Goal: Information Seeking & Learning: Compare options

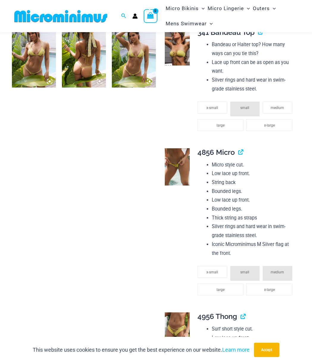
scroll to position [442, 0]
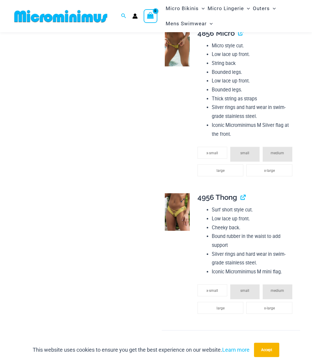
click at [175, 216] on img at bounding box center [177, 211] width 25 height 37
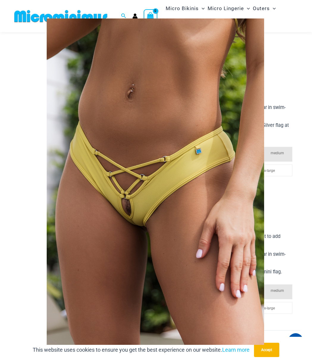
click at [129, 206] on img at bounding box center [155, 181] width 217 height 326
click at [283, 46] on div at bounding box center [156, 181] width 312 height 363
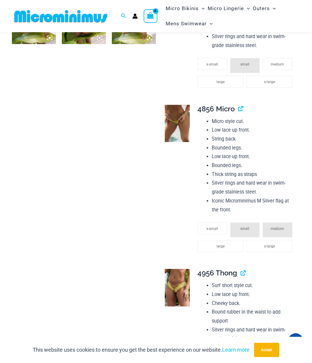
scroll to position [352, 0]
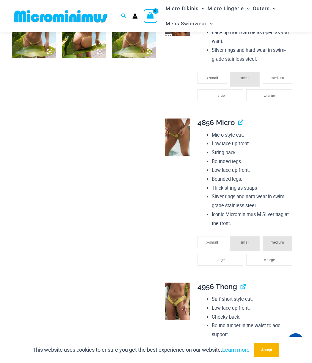
click at [175, 131] on img at bounding box center [177, 136] width 25 height 37
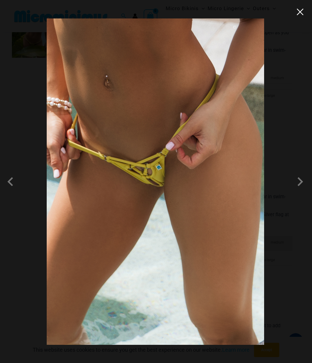
click at [298, 15] on button "Close" at bounding box center [300, 11] width 9 height 9
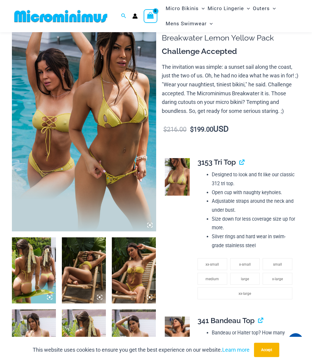
scroll to position [0, 0]
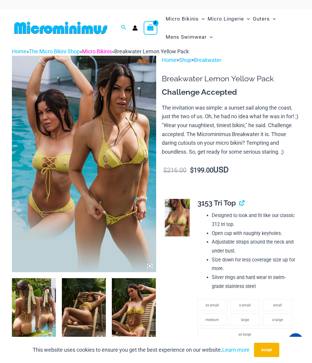
click at [106, 51] on link "Micro Bikinis" at bounding box center [97, 51] width 30 height 6
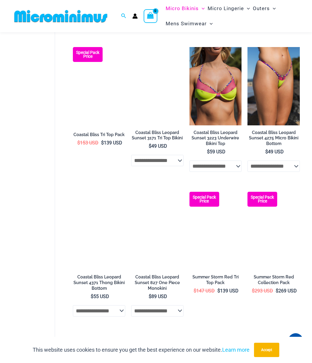
scroll to position [1096, 0]
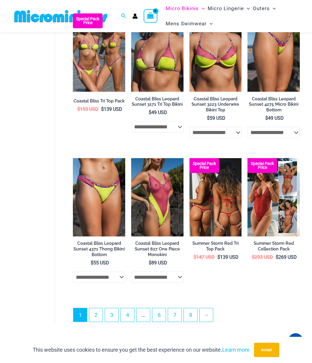
click at [224, 196] on img at bounding box center [215, 197] width 52 height 78
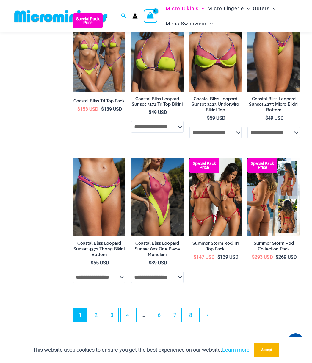
scroll to position [1089, 0]
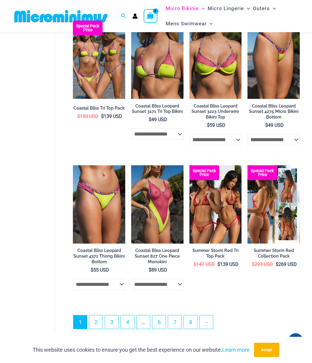
click at [262, 218] on img at bounding box center [273, 204] width 52 height 79
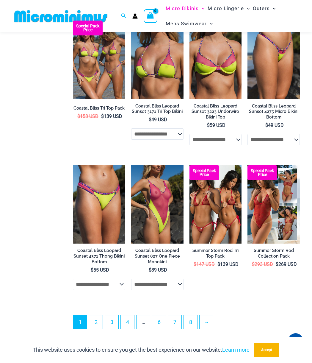
scroll to position [1081, 0]
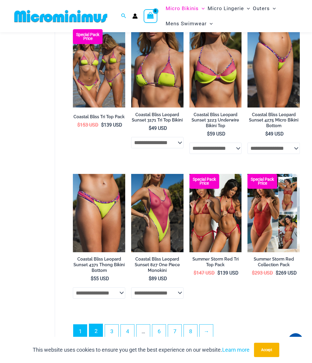
click at [95, 333] on link "2" at bounding box center [95, 331] width 13 height 14
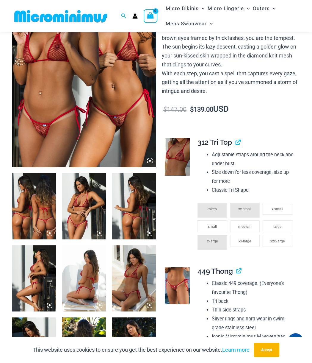
scroll to position [144, 0]
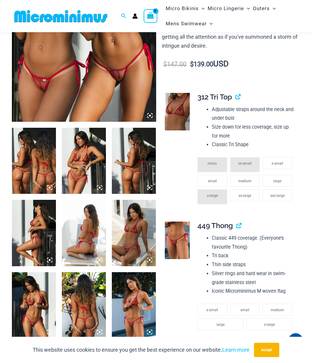
click at [133, 241] on img at bounding box center [134, 233] width 44 height 66
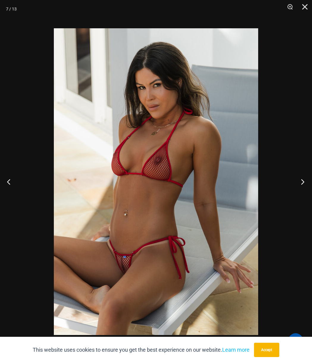
click at [305, 182] on button "Next" at bounding box center [301, 182] width 22 height 30
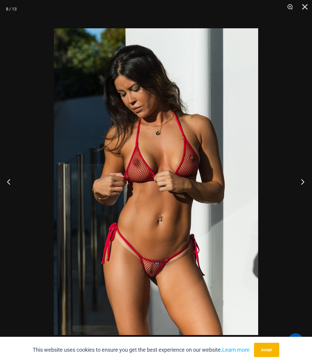
click at [305, 182] on button "Next" at bounding box center [301, 182] width 22 height 30
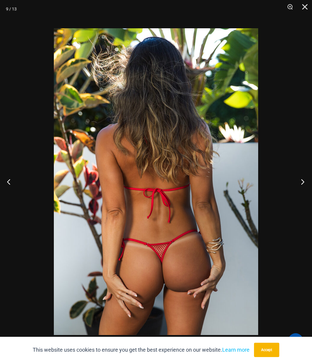
click at [305, 182] on button "Next" at bounding box center [301, 182] width 22 height 30
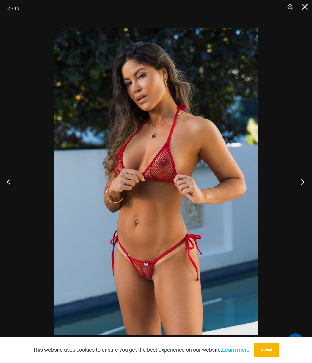
click at [305, 182] on button "Next" at bounding box center [301, 182] width 22 height 30
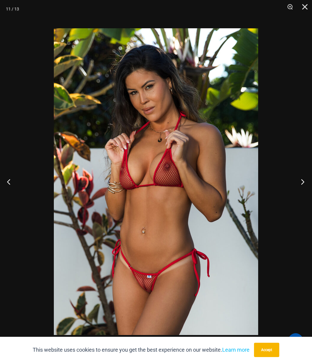
click at [305, 182] on button "Next" at bounding box center [301, 182] width 22 height 30
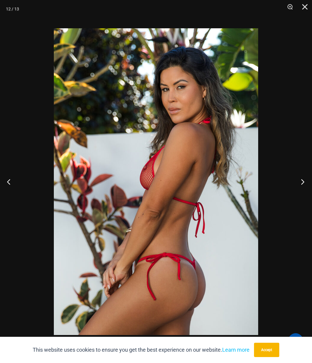
click at [305, 182] on button "Next" at bounding box center [301, 182] width 22 height 30
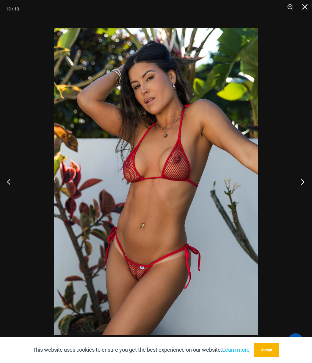
click at [305, 182] on button "Next" at bounding box center [301, 182] width 22 height 30
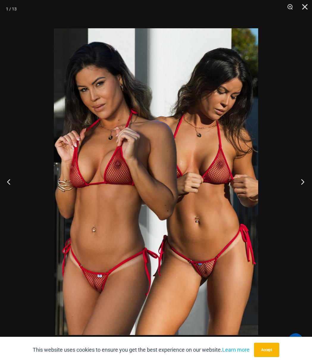
click at [305, 182] on button "Next" at bounding box center [301, 182] width 22 height 30
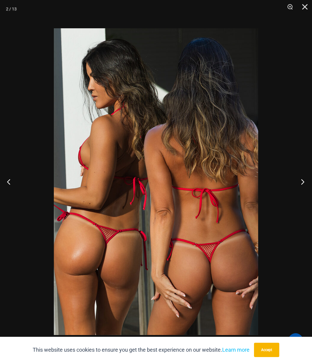
click at [305, 182] on button "Next" at bounding box center [301, 182] width 22 height 30
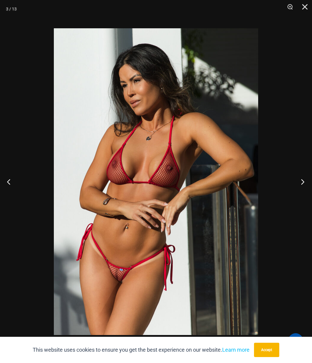
click at [305, 182] on button "Next" at bounding box center [301, 182] width 22 height 30
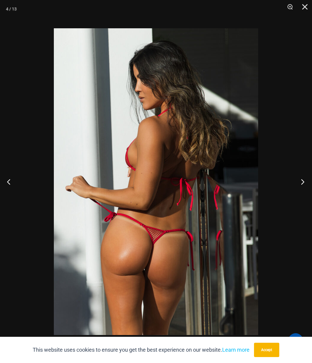
click at [305, 182] on button "Next" at bounding box center [301, 182] width 22 height 30
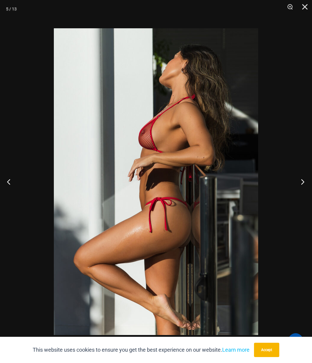
click at [305, 182] on button "Next" at bounding box center [301, 182] width 22 height 30
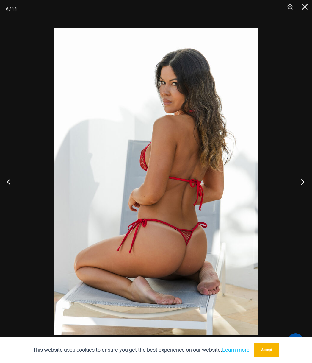
click at [305, 182] on button "Next" at bounding box center [301, 182] width 22 height 30
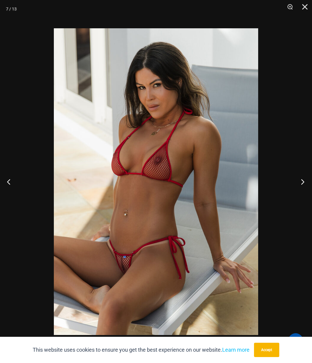
click at [305, 182] on button "Next" at bounding box center [301, 182] width 22 height 30
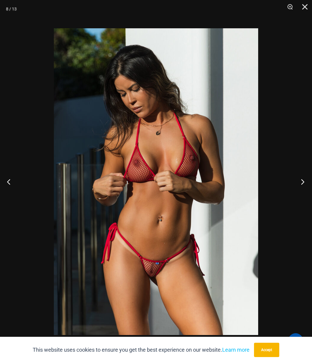
click at [305, 182] on button "Next" at bounding box center [301, 182] width 22 height 30
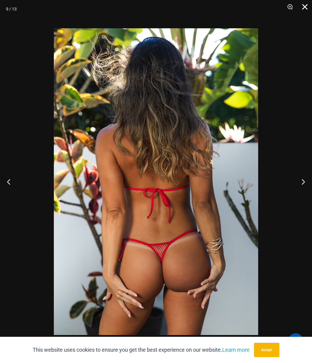
click at [308, 7] on button "Close" at bounding box center [302, 9] width 15 height 18
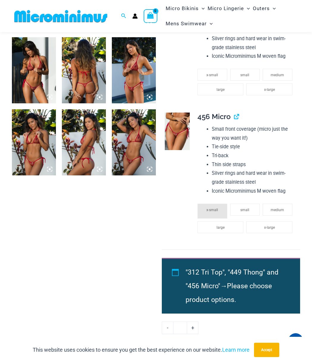
scroll to position [412, 0]
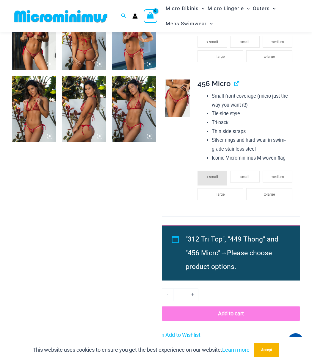
click at [178, 110] on img at bounding box center [177, 97] width 25 height 37
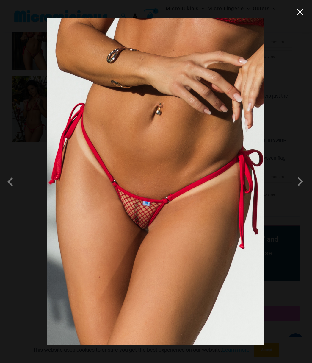
click at [299, 12] on button "Close" at bounding box center [300, 11] width 9 height 9
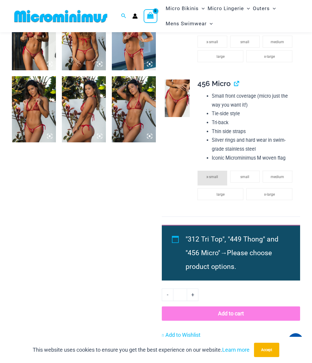
scroll to position [323, 0]
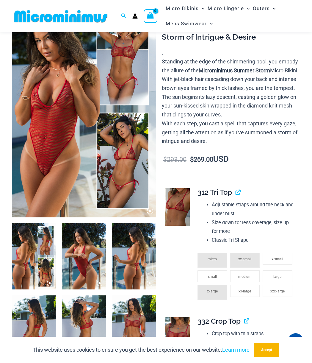
scroll to position [113, 0]
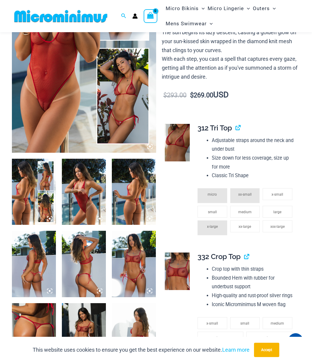
click at [140, 275] on img at bounding box center [134, 263] width 44 height 66
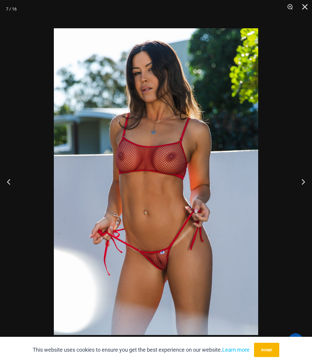
click at [164, 264] on img at bounding box center [156, 181] width 204 height 306
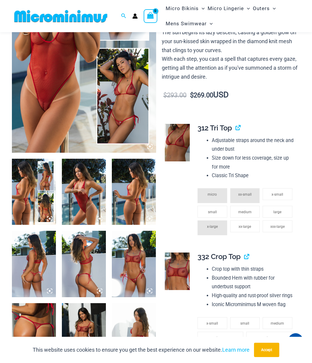
click at [130, 284] on img at bounding box center [134, 263] width 44 height 66
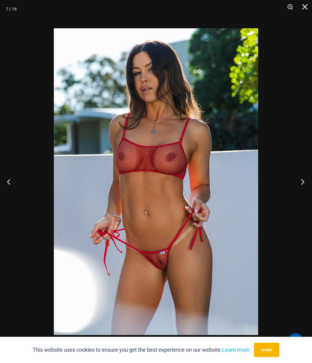
click at [302, 181] on button "Next" at bounding box center [301, 182] width 22 height 30
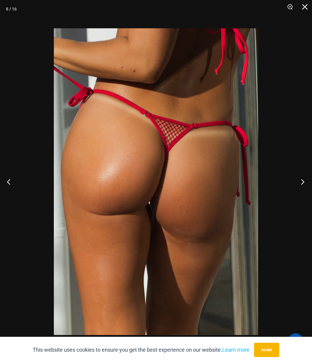
click at [302, 181] on button "Next" at bounding box center [301, 182] width 22 height 30
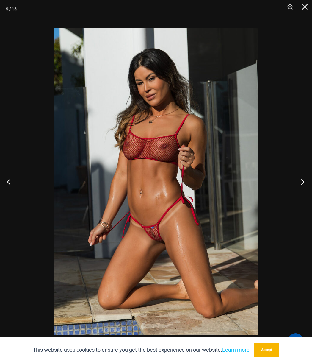
click at [302, 181] on button "Next" at bounding box center [301, 182] width 22 height 30
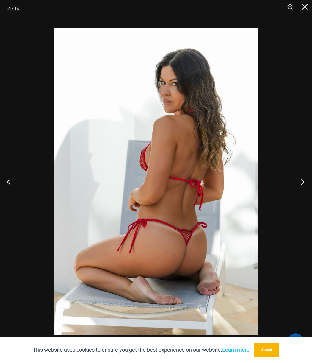
click at [302, 181] on button "Next" at bounding box center [301, 182] width 22 height 30
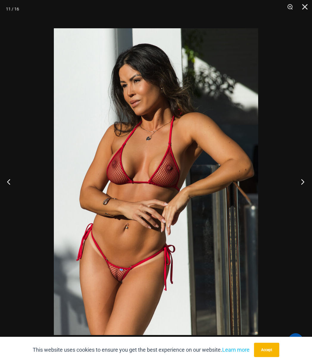
click at [302, 181] on button "Next" at bounding box center [301, 182] width 22 height 30
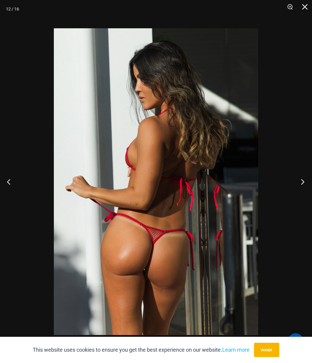
click at [302, 181] on button "Next" at bounding box center [301, 182] width 22 height 30
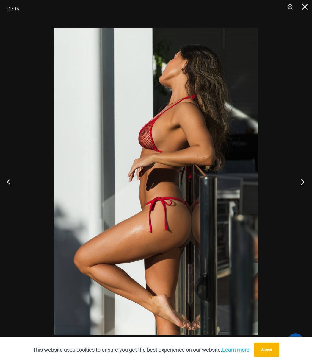
click at [302, 181] on button "Next" at bounding box center [301, 182] width 22 height 30
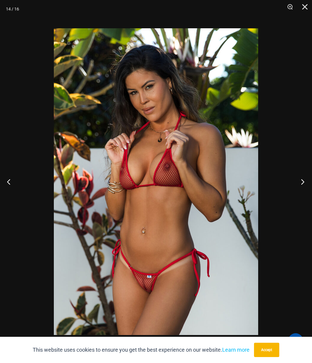
click at [302, 181] on button "Next" at bounding box center [301, 182] width 22 height 30
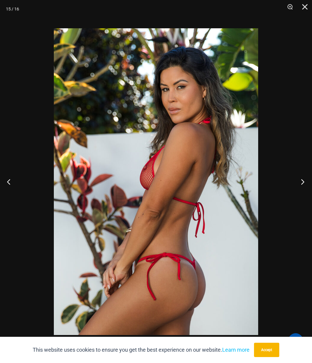
click at [302, 181] on button "Next" at bounding box center [301, 182] width 22 height 30
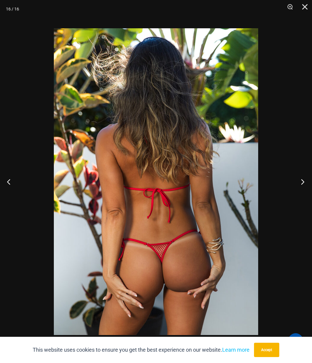
click at [302, 181] on button "Next" at bounding box center [301, 182] width 22 height 30
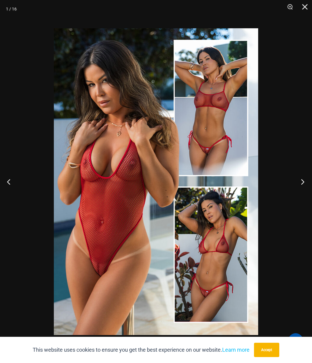
click at [302, 181] on button "Next" at bounding box center [301, 182] width 22 height 30
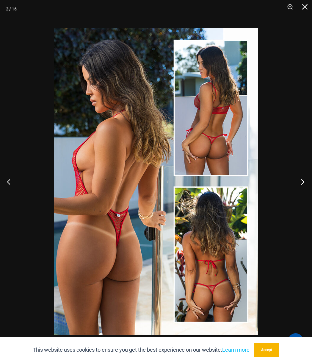
click at [302, 181] on button "Next" at bounding box center [301, 182] width 22 height 30
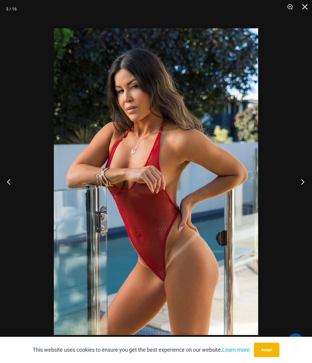
click at [302, 181] on button "Next" at bounding box center [301, 182] width 22 height 30
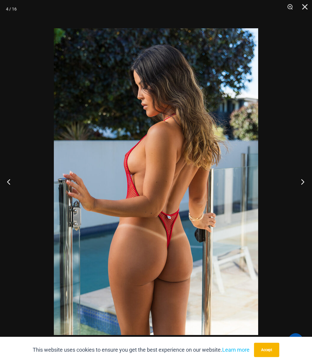
click at [302, 179] on button "Next" at bounding box center [301, 182] width 22 height 30
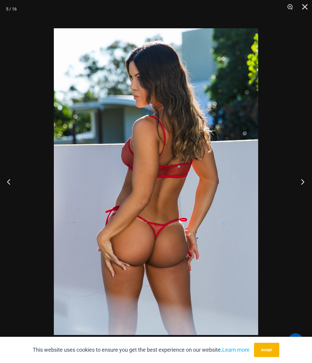
click at [302, 179] on button "Next" at bounding box center [301, 182] width 22 height 30
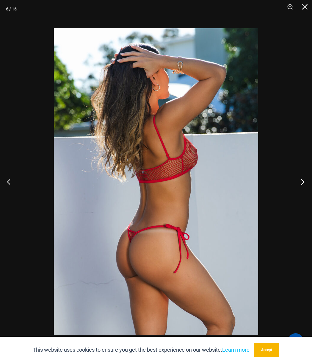
click at [302, 179] on button "Next" at bounding box center [301, 182] width 22 height 30
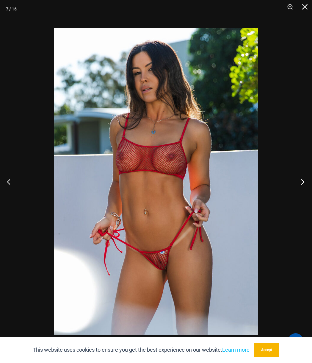
click at [302, 179] on button "Next" at bounding box center [301, 182] width 22 height 30
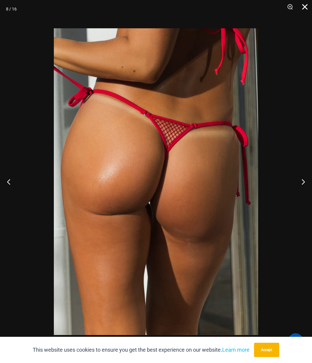
click at [305, 6] on button "Close" at bounding box center [302, 9] width 15 height 18
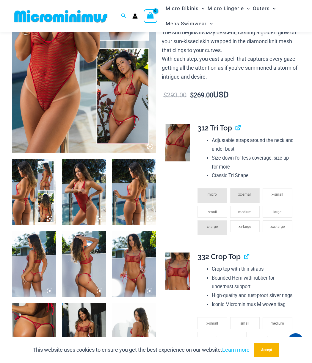
click at [177, 245] on td at bounding box center [177, 183] width 30 height 128
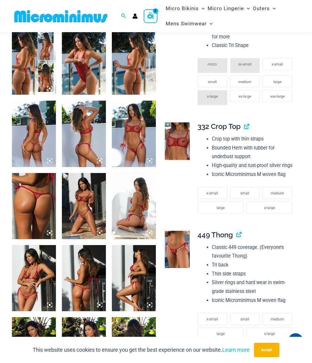
scroll to position [262, 0]
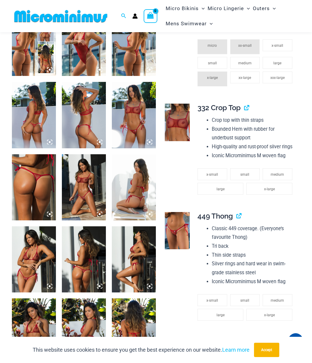
click at [122, 162] on img at bounding box center [134, 187] width 44 height 66
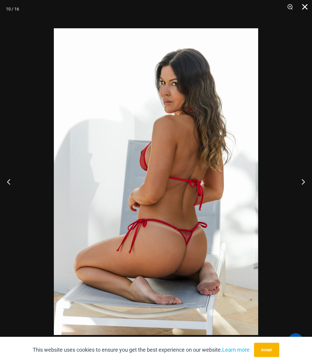
click at [305, 6] on button "Close" at bounding box center [302, 9] width 15 height 18
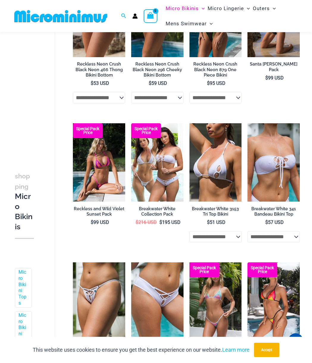
scroll to position [590, 0]
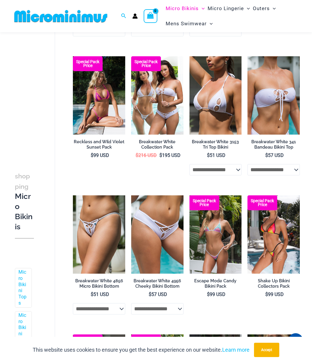
click at [217, 104] on img at bounding box center [215, 95] width 52 height 78
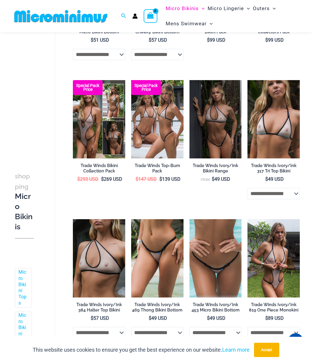
scroll to position [882, 0]
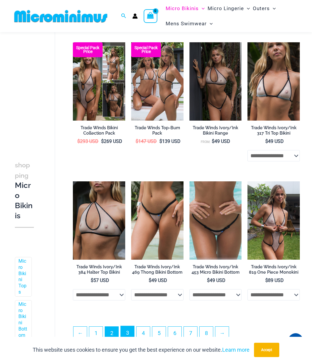
click at [127, 332] on link "3" at bounding box center [127, 333] width 13 height 14
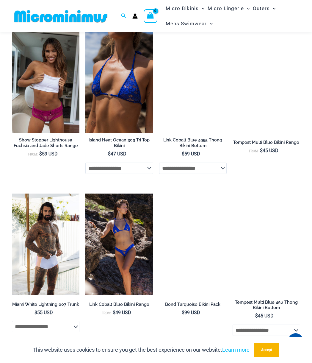
scroll to position [856, 0]
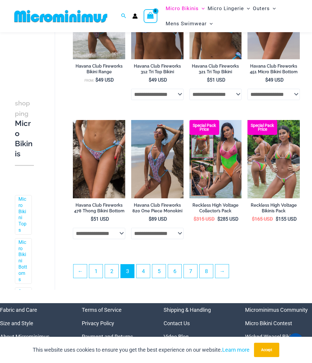
scroll to position [978, 0]
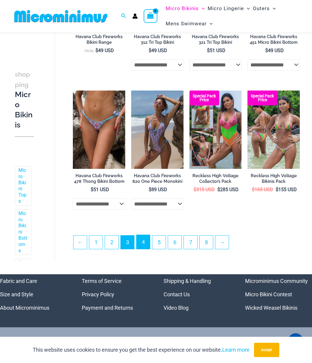
click at [144, 247] on link "4" at bounding box center [143, 242] width 13 height 14
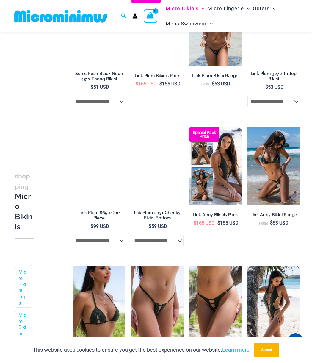
scroll to position [382, 0]
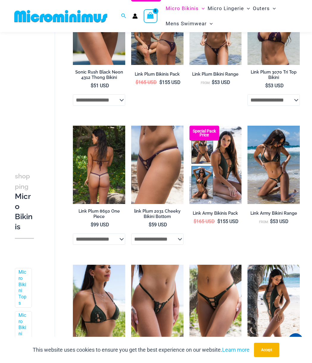
click at [104, 177] on img at bounding box center [99, 165] width 52 height 78
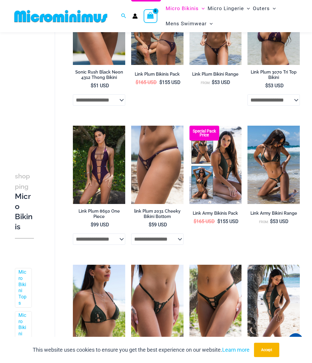
scroll to position [379, 0]
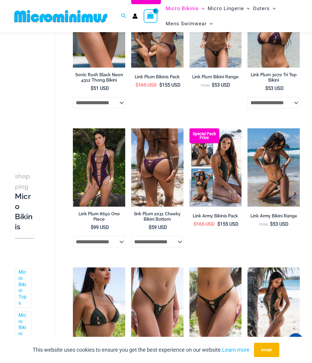
click at [151, 173] on img at bounding box center [157, 167] width 52 height 78
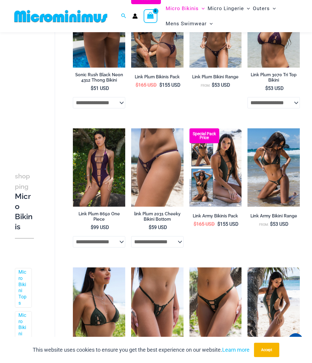
scroll to position [376, 0]
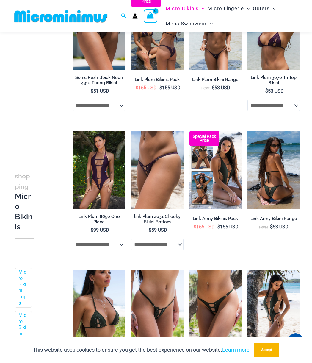
click at [278, 192] on img at bounding box center [273, 170] width 52 height 79
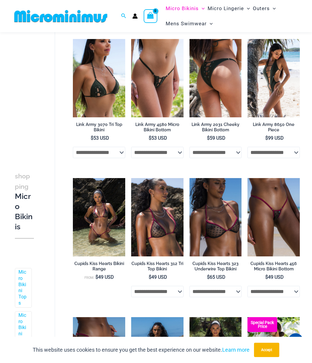
scroll to position [641, 0]
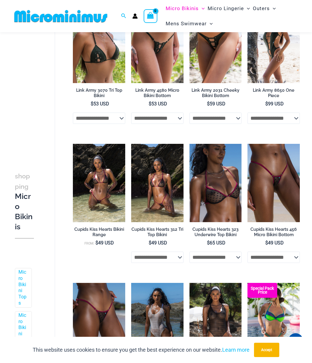
click at [171, 201] on img at bounding box center [157, 183] width 52 height 78
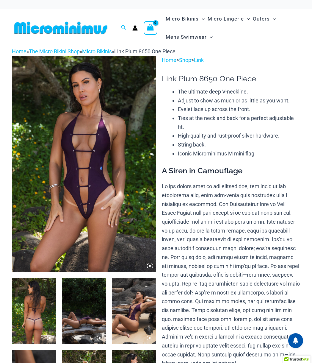
click at [86, 211] on img at bounding box center [84, 164] width 144 height 216
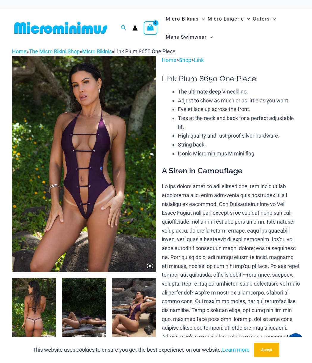
click at [149, 264] on icon at bounding box center [149, 265] width 5 height 5
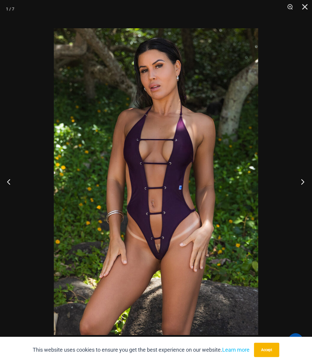
click at [302, 181] on button "Next" at bounding box center [301, 182] width 22 height 30
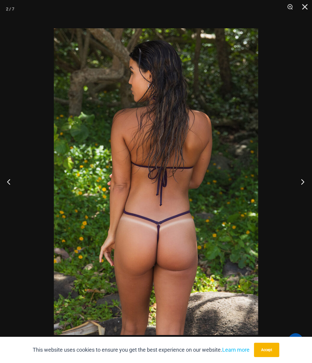
click at [302, 181] on button "Next" at bounding box center [301, 182] width 22 height 30
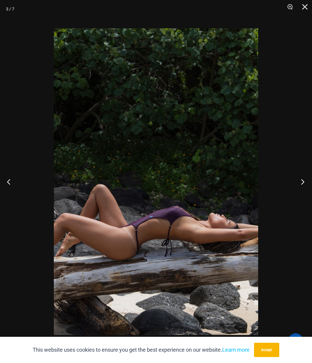
click at [302, 181] on button "Next" at bounding box center [301, 182] width 22 height 30
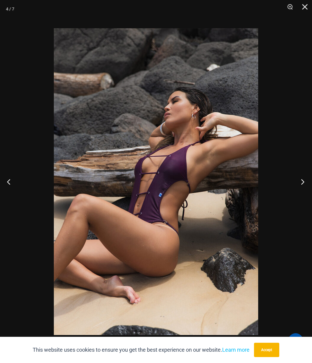
click at [302, 181] on button "Next" at bounding box center [301, 182] width 22 height 30
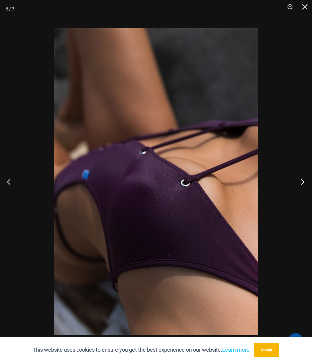
click at [302, 181] on button "Next" at bounding box center [301, 182] width 22 height 30
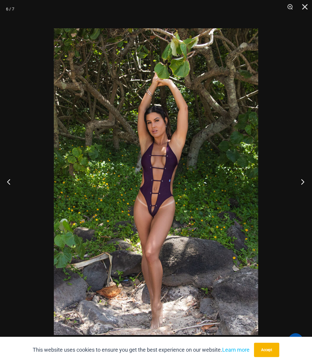
click at [302, 181] on button "Next" at bounding box center [301, 182] width 22 height 30
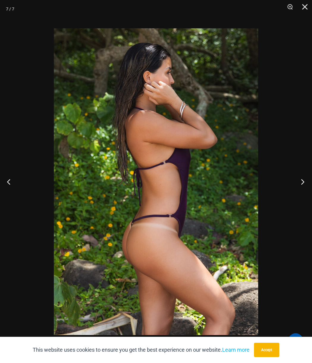
click at [302, 181] on button "Next" at bounding box center [301, 182] width 22 height 30
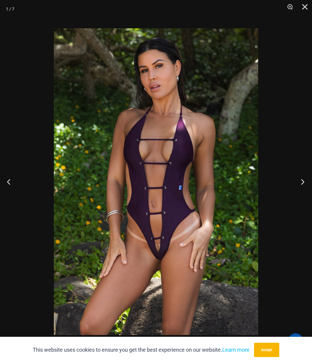
click at [302, 181] on button "Next" at bounding box center [301, 182] width 22 height 30
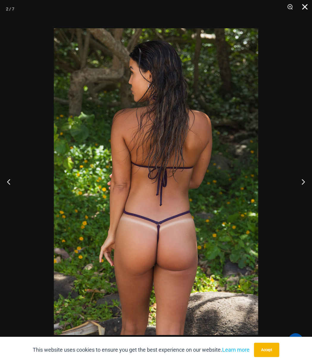
click at [303, 4] on button "Close" at bounding box center [302, 9] width 15 height 18
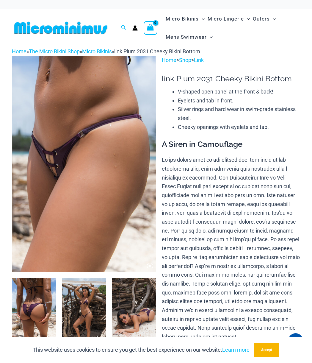
click at [51, 162] on img at bounding box center [84, 164] width 144 height 216
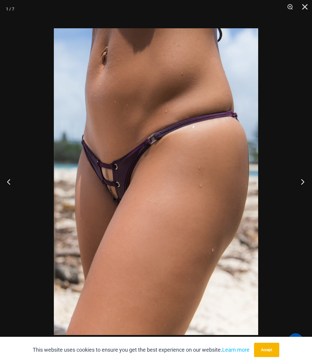
click at [303, 181] on button "Next" at bounding box center [301, 182] width 22 height 30
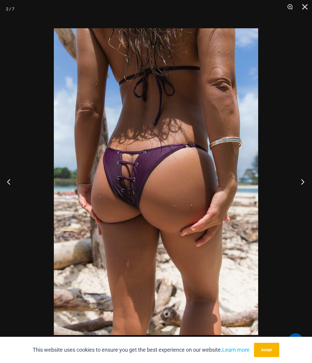
click at [303, 181] on button "Next" at bounding box center [301, 182] width 22 height 30
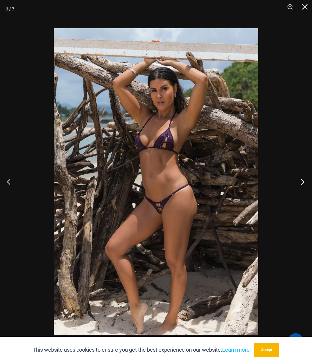
click at [303, 181] on button "Next" at bounding box center [301, 182] width 22 height 30
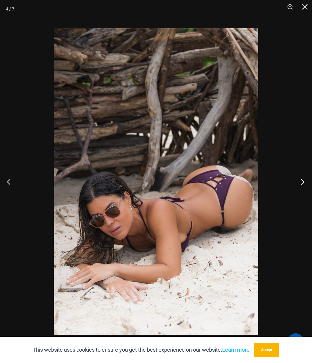
click at [303, 181] on button "Next" at bounding box center [301, 182] width 22 height 30
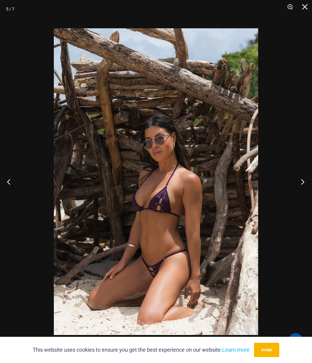
click at [303, 181] on button "Next" at bounding box center [301, 182] width 22 height 30
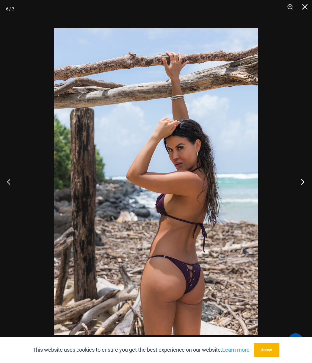
click at [303, 181] on button "Next" at bounding box center [301, 182] width 22 height 30
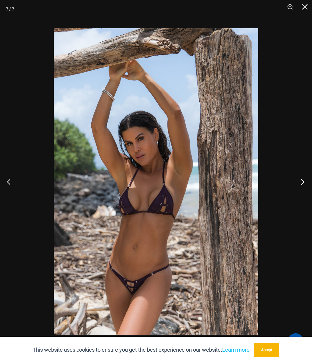
click at [303, 181] on button "Next" at bounding box center [301, 182] width 22 height 30
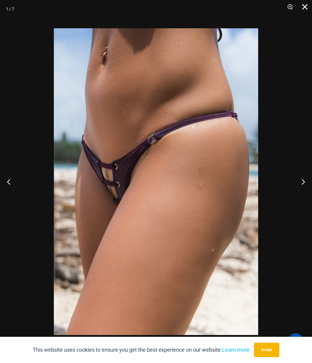
click at [304, 7] on button "Close" at bounding box center [302, 9] width 15 height 18
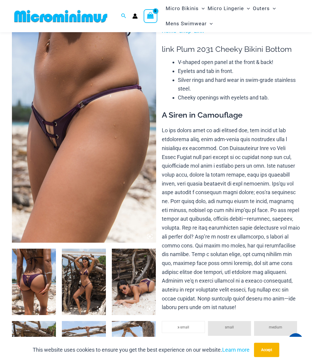
scroll to position [142, 0]
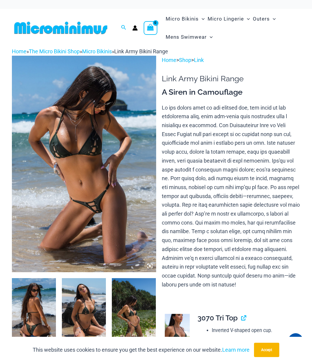
click at [150, 265] on icon at bounding box center [150, 266] width 2 height 2
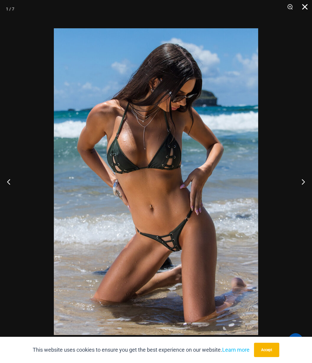
click at [305, 7] on button "Close" at bounding box center [302, 9] width 15 height 18
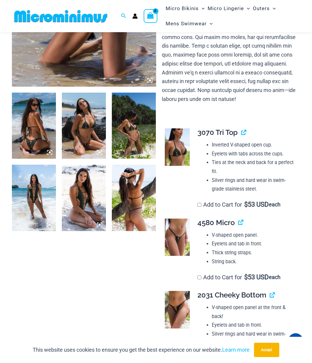
scroll to position [262, 0]
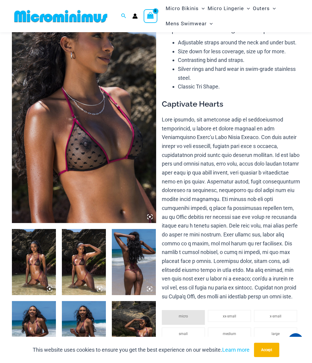
scroll to position [55, 0]
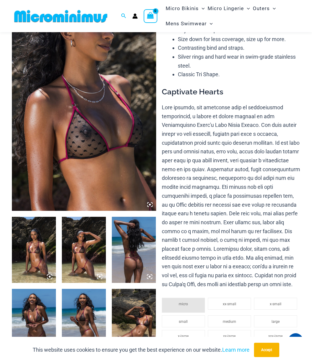
click at [94, 261] on img at bounding box center [84, 250] width 44 height 66
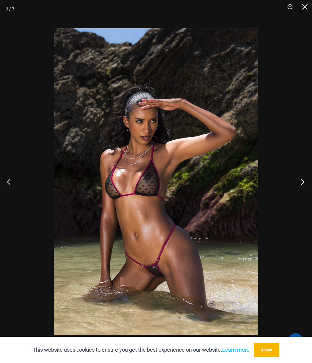
click at [303, 182] on button "Next" at bounding box center [301, 182] width 22 height 30
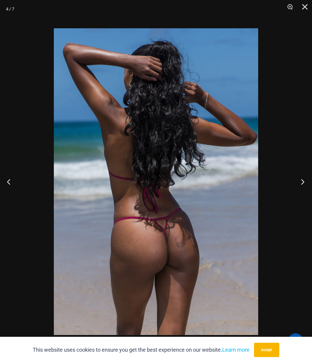
click at [303, 182] on button "Next" at bounding box center [301, 182] width 22 height 30
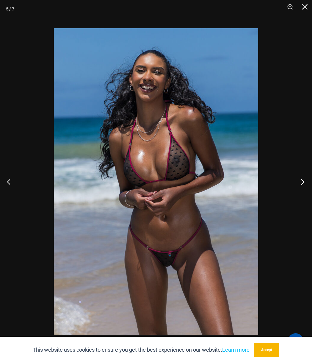
click at [303, 182] on button "Next" at bounding box center [301, 182] width 22 height 30
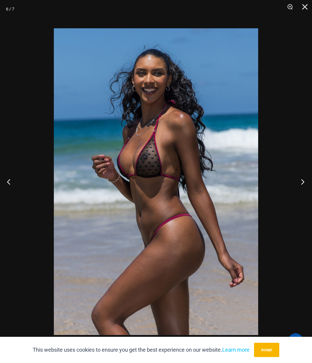
click at [303, 182] on button "Next" at bounding box center [301, 182] width 22 height 30
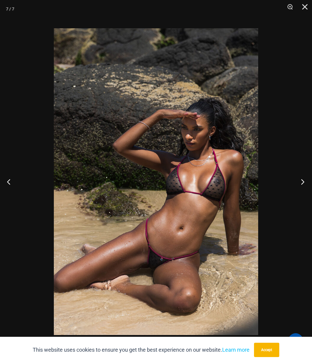
click at [303, 182] on button "Next" at bounding box center [301, 182] width 22 height 30
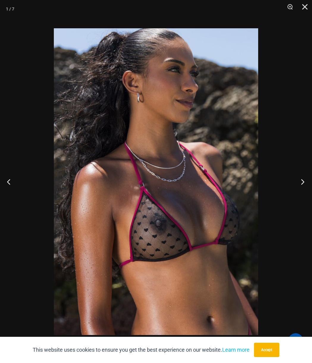
click at [303, 182] on button "Next" at bounding box center [301, 182] width 22 height 30
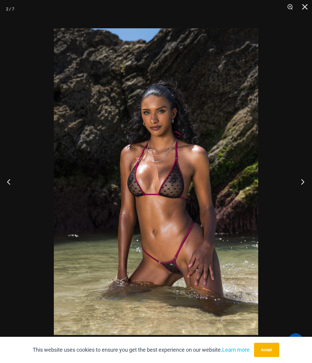
click at [303, 182] on button "Next" at bounding box center [301, 182] width 22 height 30
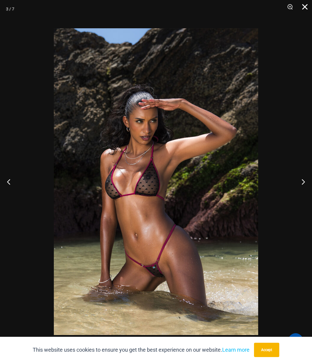
click at [303, 8] on button "Close" at bounding box center [302, 9] width 15 height 18
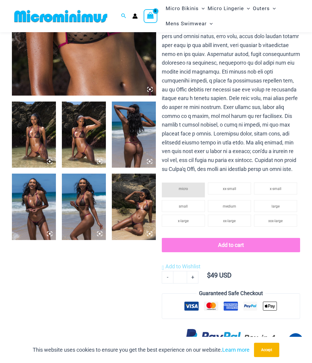
scroll to position [204, 0]
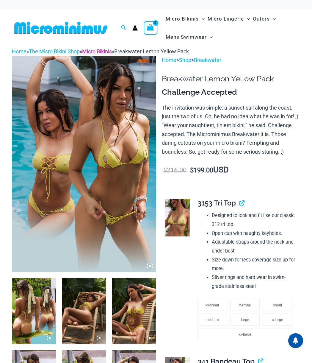
click at [110, 50] on link "Micro Bikinis" at bounding box center [97, 51] width 30 height 6
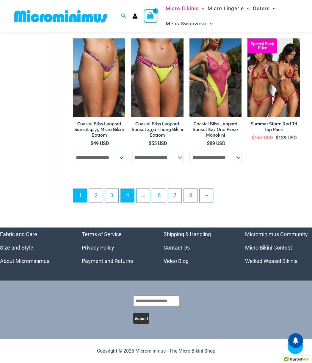
scroll to position [1211, 0]
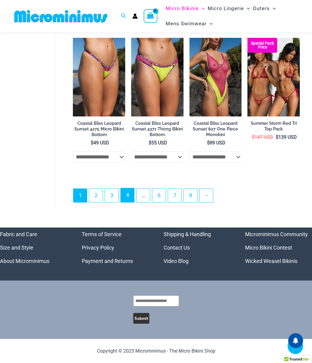
click at [126, 195] on link "4" at bounding box center [127, 195] width 13 height 14
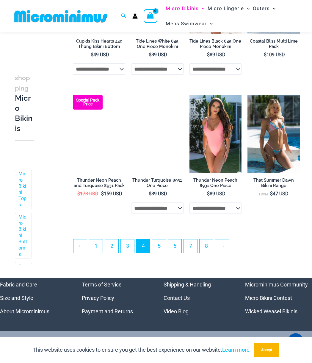
scroll to position [974, 0]
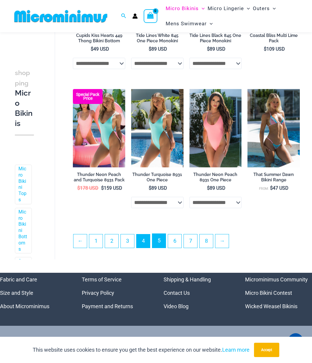
click at [163, 247] on link "5" at bounding box center [158, 240] width 13 height 14
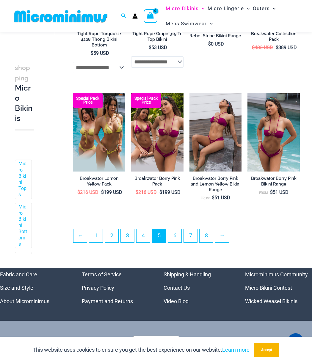
scroll to position [976, 0]
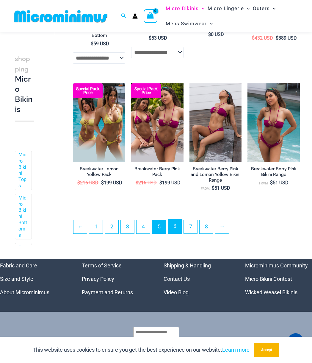
click at [176, 225] on link "6" at bounding box center [174, 226] width 13 height 14
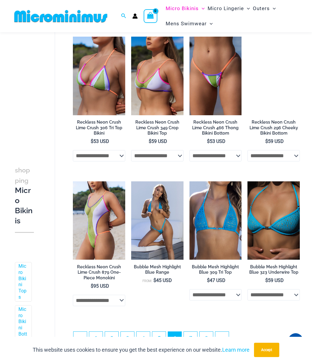
scroll to position [947, 0]
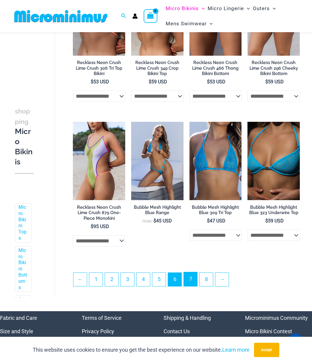
click at [197, 283] on link "7" at bounding box center [190, 279] width 13 height 14
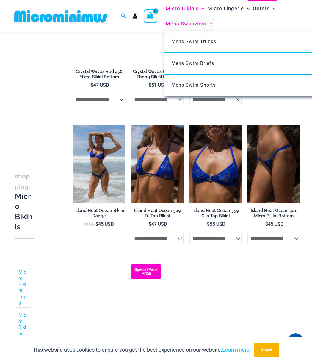
scroll to position [650, 0]
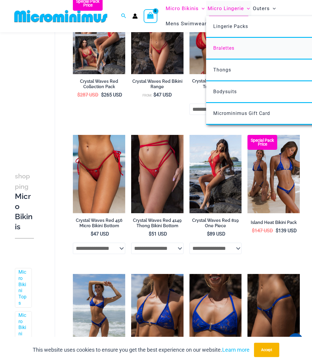
click at [231, 48] on span "Bralettes" at bounding box center [223, 48] width 21 height 6
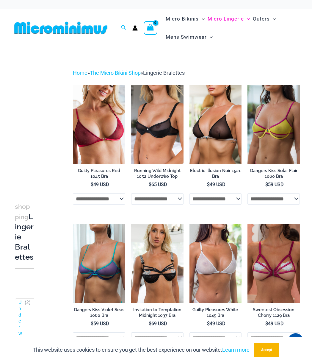
click at [135, 28] on circle "Account icon link" at bounding box center [135, 26] width 3 height 3
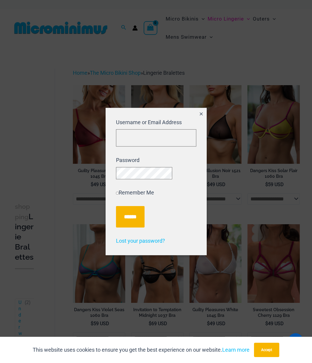
click at [201, 111] on icon "Close popup" at bounding box center [201, 113] width 5 height 5
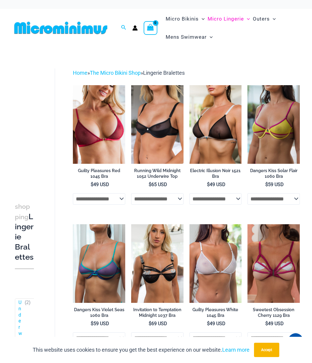
click at [150, 26] on icon "View Shopping Cart, empty" at bounding box center [150, 27] width 7 height 7
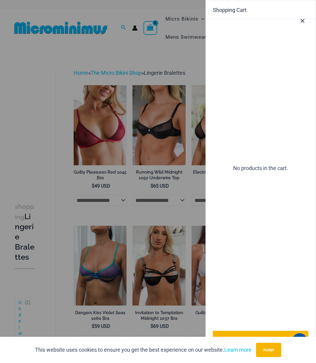
click at [304, 20] on icon "Close Cart Drawer" at bounding box center [303, 21] width 4 height 4
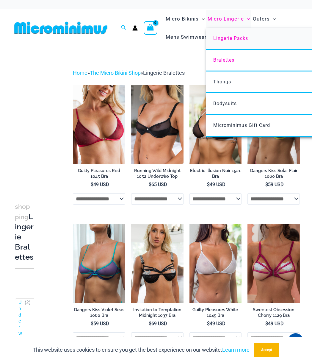
click at [229, 35] on link "Lingerie Packs" at bounding box center [294, 39] width 177 height 22
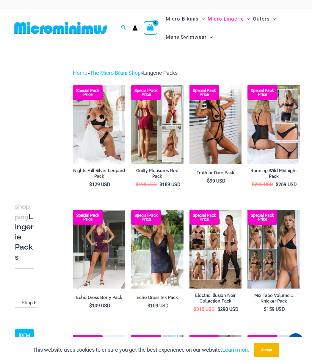
click at [159, 117] on img at bounding box center [157, 124] width 52 height 78
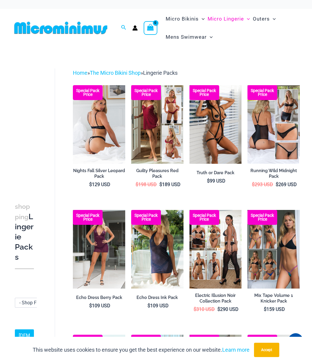
click at [114, 123] on img at bounding box center [99, 124] width 52 height 78
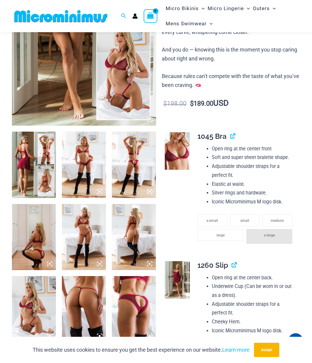
scroll to position [142, 0]
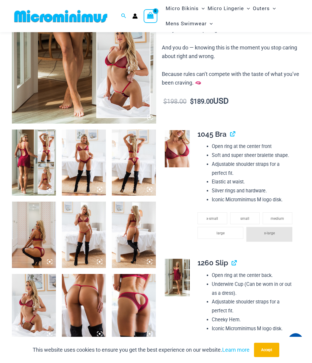
click at [81, 241] on img at bounding box center [84, 234] width 44 height 66
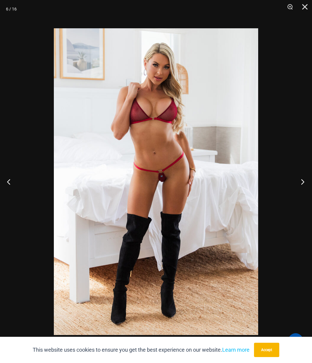
click at [303, 182] on button "Next" at bounding box center [301, 182] width 22 height 30
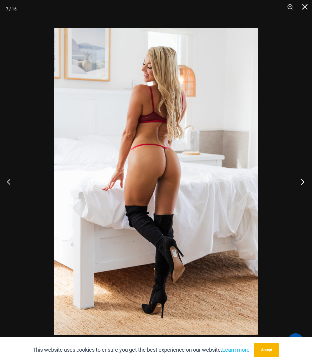
click at [303, 182] on button "Next" at bounding box center [301, 182] width 22 height 30
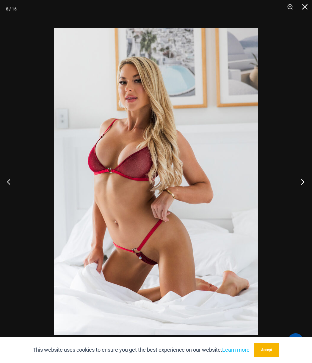
click at [303, 182] on button "Next" at bounding box center [301, 182] width 22 height 30
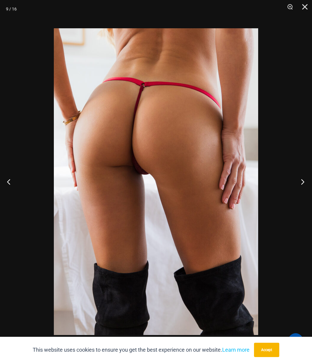
click at [303, 182] on button "Next" at bounding box center [301, 182] width 22 height 30
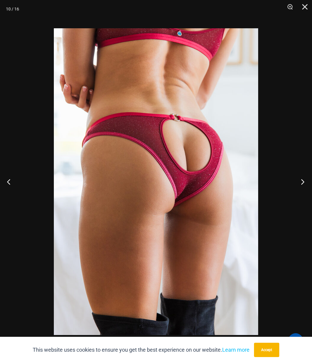
click at [303, 182] on button "Next" at bounding box center [301, 182] width 22 height 30
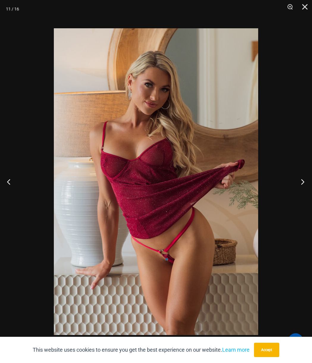
click at [303, 182] on button "Next" at bounding box center [301, 182] width 22 height 30
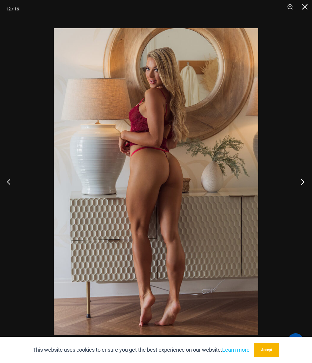
click at [303, 182] on button "Next" at bounding box center [301, 182] width 22 height 30
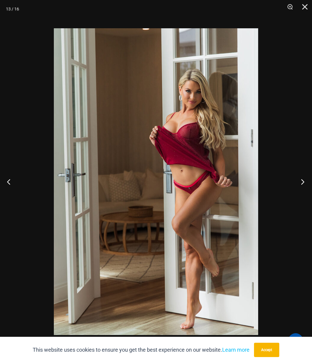
click at [303, 182] on button "Next" at bounding box center [301, 182] width 22 height 30
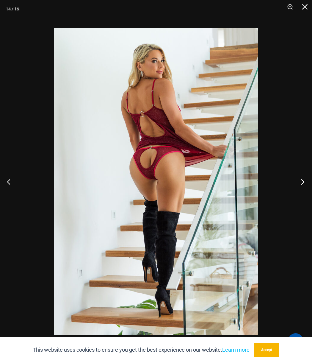
click at [303, 182] on button "Next" at bounding box center [301, 182] width 22 height 30
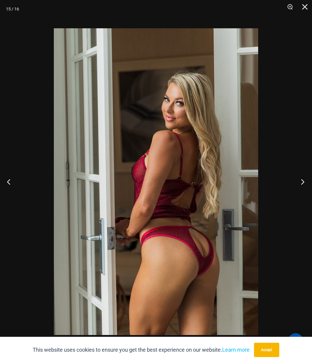
click at [303, 182] on button "Next" at bounding box center [301, 182] width 22 height 30
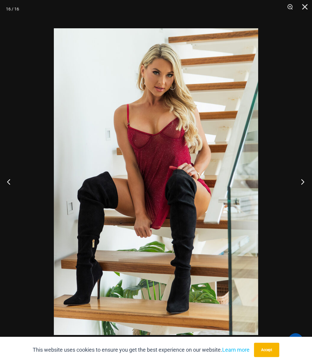
click at [303, 182] on button "Next" at bounding box center [301, 182] width 22 height 30
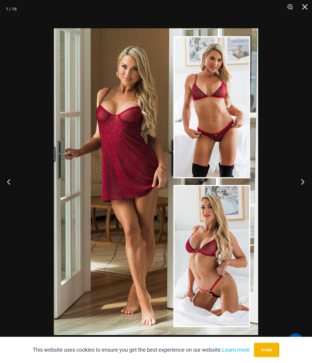
click at [303, 182] on button "Next" at bounding box center [301, 182] width 22 height 30
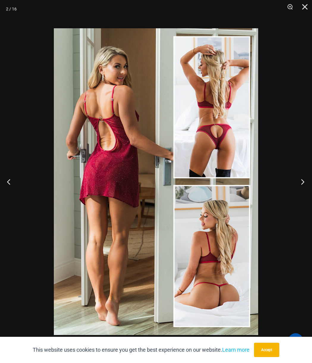
click at [303, 182] on button "Next" at bounding box center [301, 182] width 22 height 30
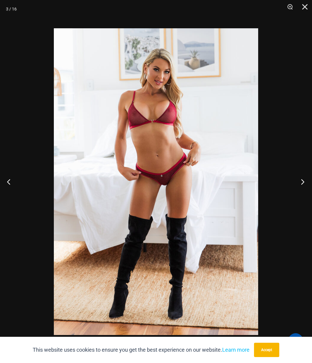
click at [303, 182] on button "Next" at bounding box center [301, 182] width 22 height 30
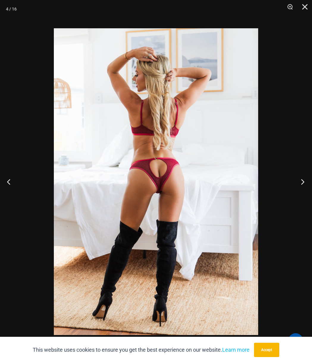
click at [303, 182] on button "Next" at bounding box center [301, 182] width 22 height 30
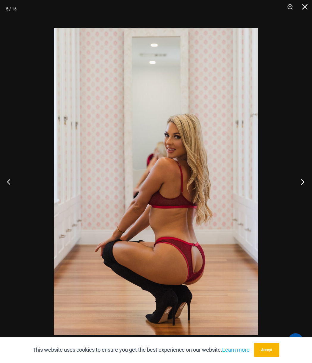
click at [303, 182] on button "Next" at bounding box center [301, 182] width 22 height 30
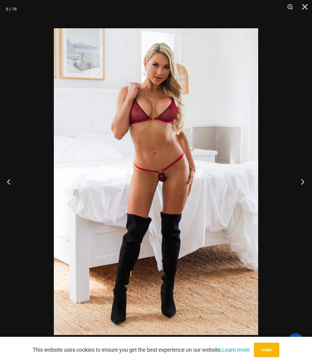
click at [303, 182] on button "Next" at bounding box center [301, 182] width 22 height 30
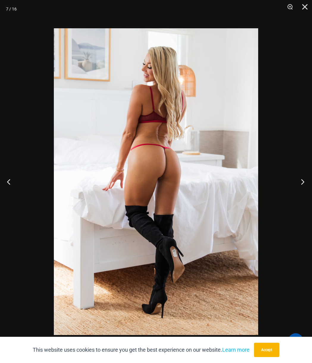
click at [303, 182] on button "Next" at bounding box center [301, 182] width 22 height 30
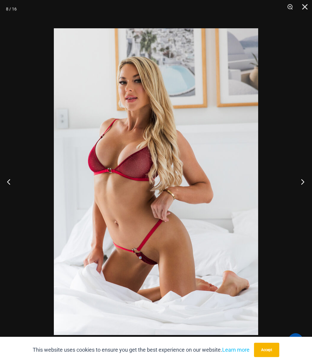
click at [303, 182] on button "Next" at bounding box center [301, 182] width 22 height 30
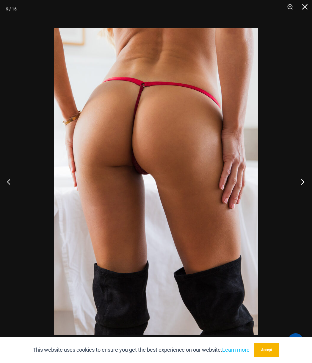
click at [303, 182] on button "Next" at bounding box center [301, 182] width 22 height 30
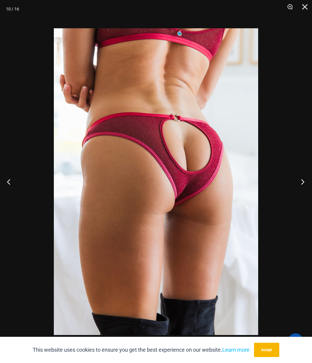
click at [303, 182] on button "Next" at bounding box center [301, 182] width 22 height 30
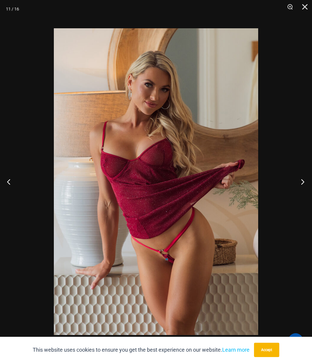
click at [303, 182] on button "Next" at bounding box center [301, 182] width 22 height 30
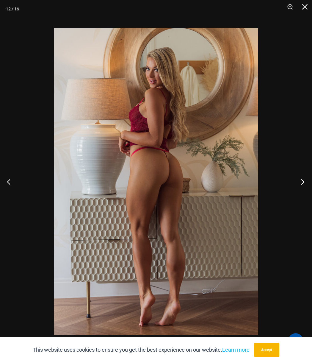
click at [303, 182] on button "Next" at bounding box center [301, 182] width 22 height 30
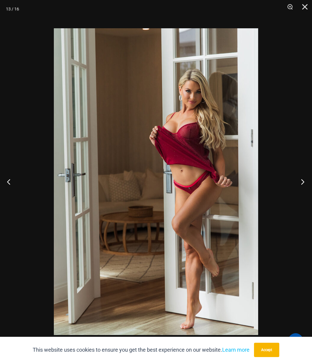
click at [303, 182] on button "Next" at bounding box center [301, 182] width 22 height 30
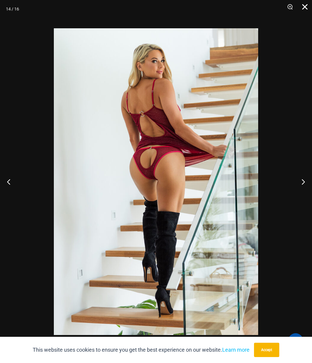
click at [306, 8] on button "Close" at bounding box center [302, 9] width 15 height 18
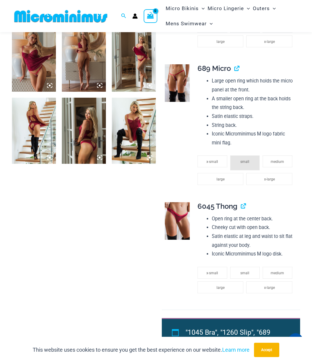
scroll to position [470, 0]
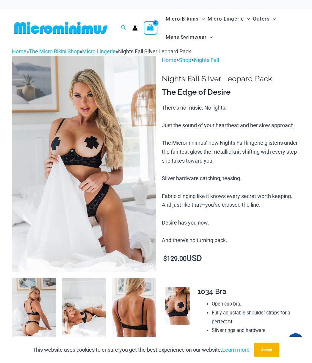
click at [146, 219] on img at bounding box center [84, 164] width 144 height 216
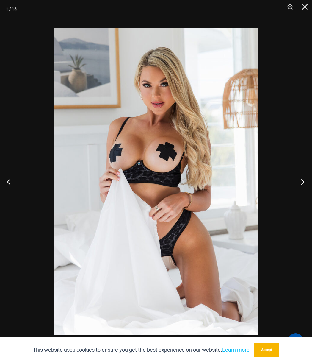
click at [304, 181] on button "Next" at bounding box center [301, 182] width 22 height 30
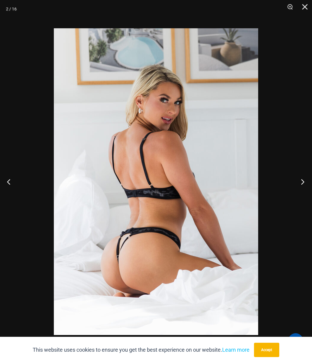
click at [304, 181] on button "Next" at bounding box center [301, 182] width 22 height 30
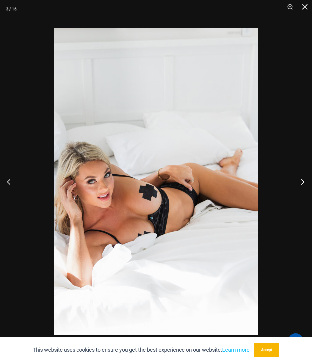
click at [304, 181] on button "Next" at bounding box center [301, 182] width 22 height 30
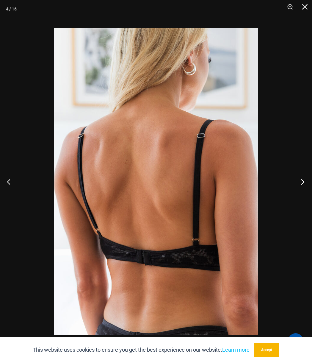
click at [304, 181] on button "Next" at bounding box center [301, 182] width 22 height 30
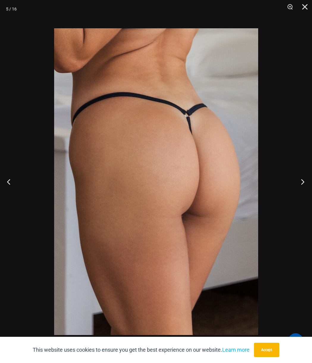
click at [304, 181] on button "Next" at bounding box center [301, 182] width 22 height 30
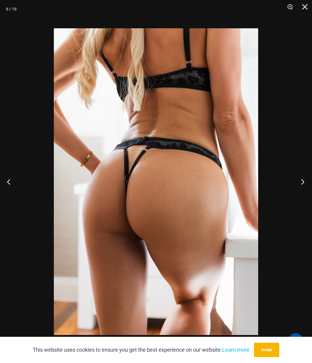
click at [304, 181] on button "Next" at bounding box center [301, 182] width 22 height 30
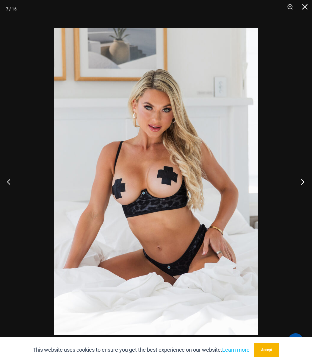
click at [304, 181] on button "Next" at bounding box center [301, 182] width 22 height 30
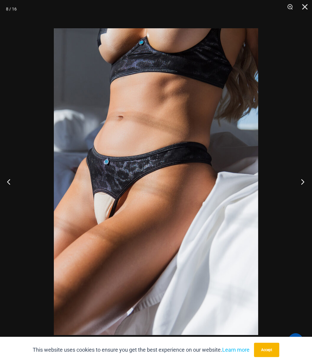
click at [304, 181] on button "Next" at bounding box center [301, 182] width 22 height 30
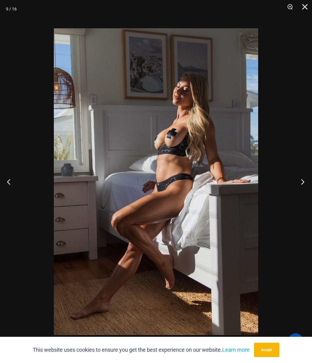
click at [304, 181] on button "Next" at bounding box center [301, 182] width 22 height 30
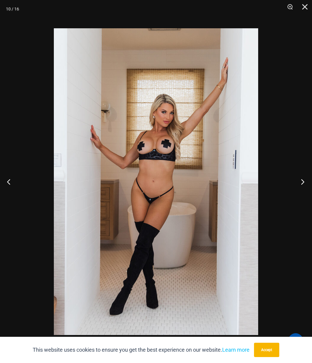
click at [304, 181] on button "Next" at bounding box center [301, 182] width 22 height 30
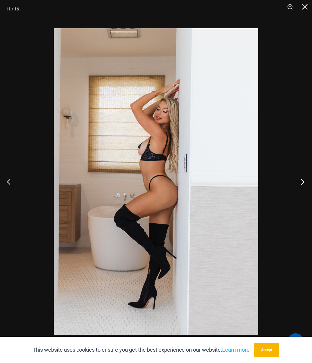
click at [304, 181] on button "Next" at bounding box center [301, 182] width 22 height 30
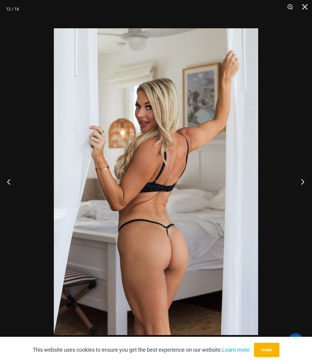
click at [304, 181] on button "Next" at bounding box center [301, 182] width 22 height 30
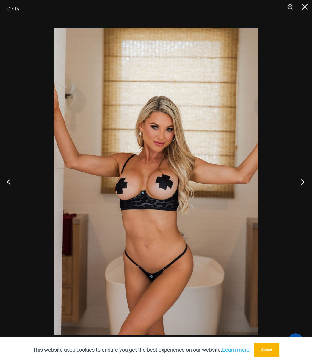
click at [304, 181] on button "Next" at bounding box center [301, 182] width 22 height 30
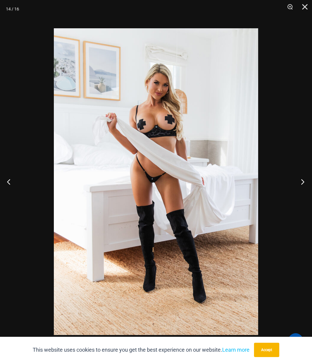
click at [304, 181] on button "Next" at bounding box center [301, 182] width 22 height 30
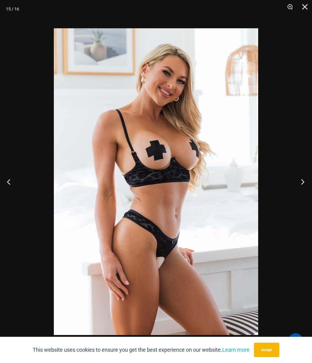
click at [304, 181] on button "Next" at bounding box center [301, 182] width 22 height 30
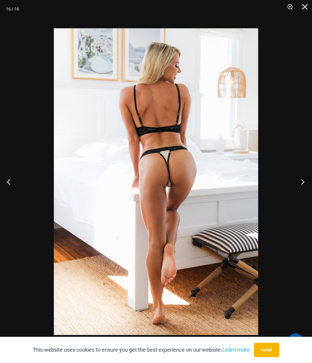
click at [304, 181] on button "Next" at bounding box center [301, 182] width 22 height 30
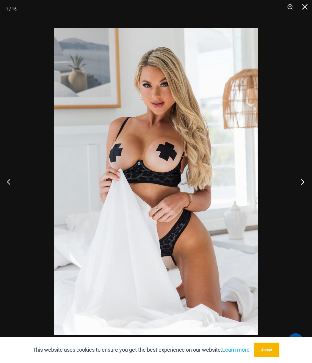
click at [304, 181] on button "Next" at bounding box center [301, 182] width 22 height 30
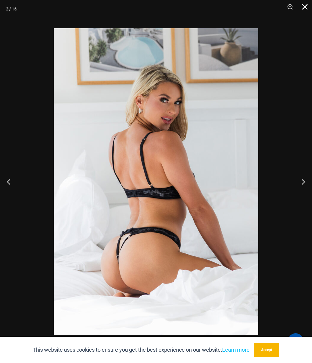
click at [303, 8] on button "Close" at bounding box center [302, 9] width 15 height 18
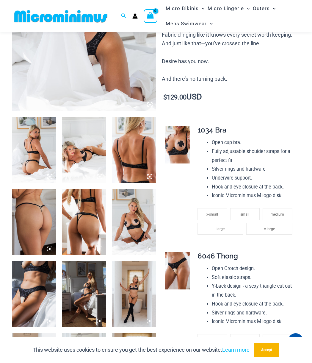
scroll to position [232, 0]
